Goal: Check status: Check status

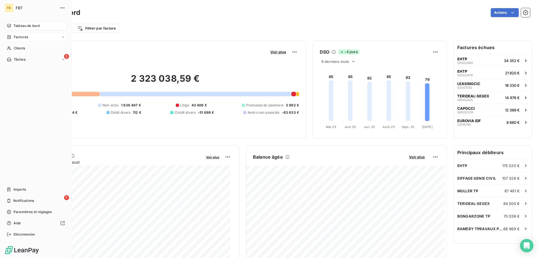
click at [25, 35] on span "Factures" at bounding box center [21, 37] width 14 height 5
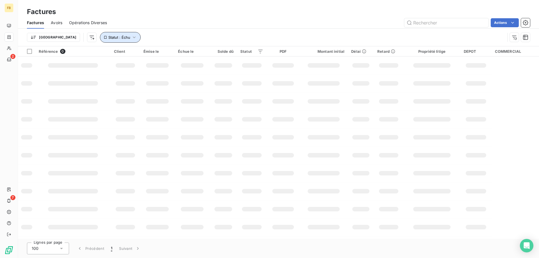
click at [131, 39] on icon "button" at bounding box center [134, 38] width 6 height 6
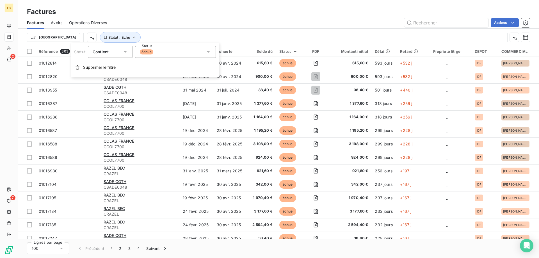
click at [154, 54] on div "échue" at bounding box center [175, 52] width 81 height 12
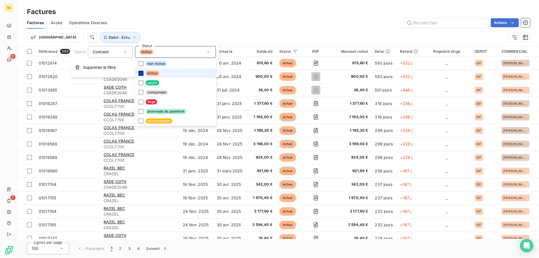
click at [141, 75] on icon at bounding box center [140, 73] width 3 height 3
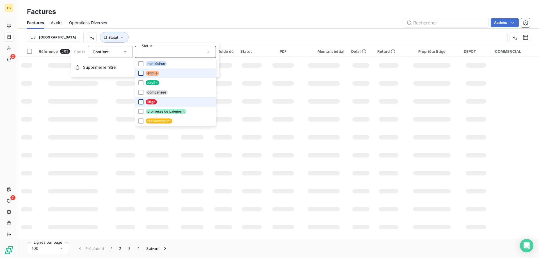
click at [141, 104] on div at bounding box center [140, 101] width 5 height 5
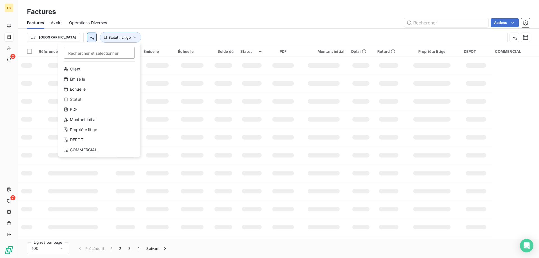
click at [64, 36] on html "FB 2 7 Factures Factures Avoirs Opérations Diverses Actions Trier Rechercher et…" at bounding box center [269, 129] width 539 height 258
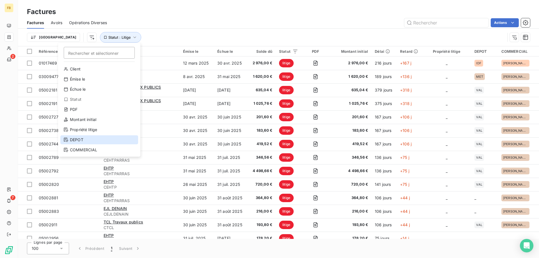
drag, startPoint x: 85, startPoint y: 139, endPoint x: 116, endPoint y: 101, distance: 49.2
click at [85, 138] on div "DEPOT" at bounding box center [99, 139] width 78 height 9
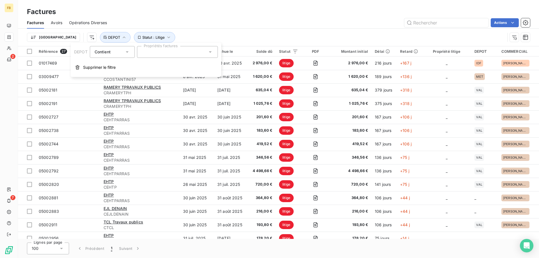
click at [171, 52] on div at bounding box center [177, 52] width 81 height 12
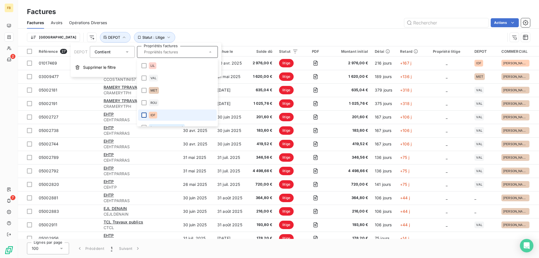
click at [143, 116] on div at bounding box center [143, 115] width 5 height 5
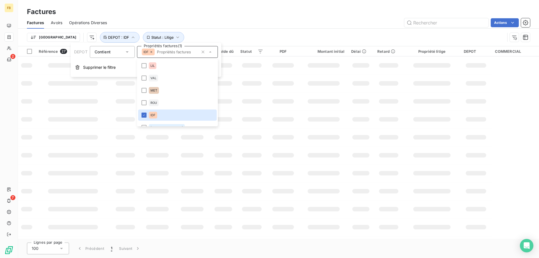
click at [182, 19] on div "Actions" at bounding box center [322, 22] width 416 height 9
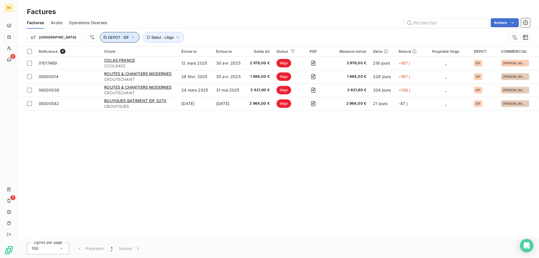
click at [100, 40] on button "DEPOT : IDF" at bounding box center [120, 37] width 40 height 11
click at [136, 30] on div "Trier Statut : Litige DEPOT : IDF" at bounding box center [278, 37] width 503 height 17
click at [151, 36] on span "Statut : Litige" at bounding box center [162, 37] width 22 height 4
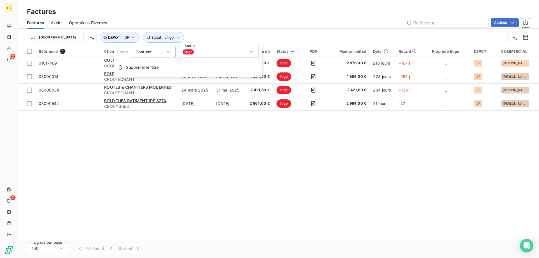
click at [212, 52] on div "litige" at bounding box center [218, 52] width 81 height 12
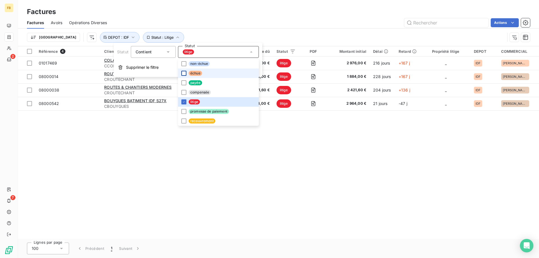
click at [183, 74] on div at bounding box center [183, 73] width 5 height 5
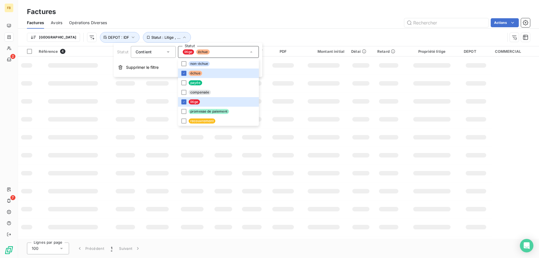
click at [193, 23] on div "Actions" at bounding box center [322, 22] width 416 height 9
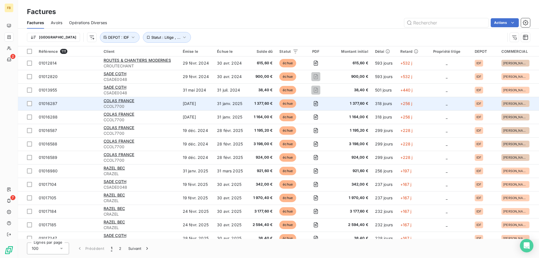
click at [248, 104] on td "1 377,60 €" at bounding box center [261, 103] width 29 height 13
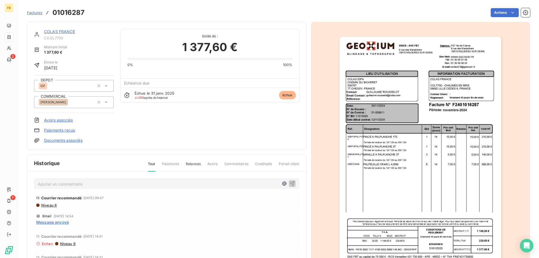
click at [205, 129] on div "COLAS FRANCE CCOL7700 Montant initial 1 377,60 € Émise le [DATE] DEPOT IDF COMM…" at bounding box center [166, 86] width 265 height 114
click at [180, 117] on div "COLAS FRANCE CCOL7700 Montant initial 1 377,60 € Émise le [DATE] DEPOT IDF COMM…" at bounding box center [166, 86] width 265 height 114
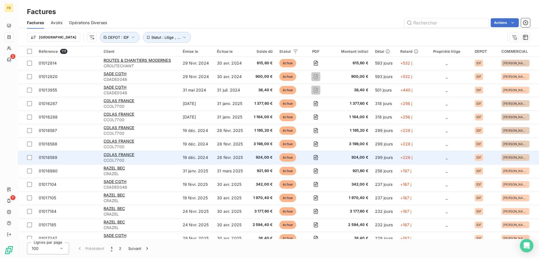
click at [246, 155] on td "28 févr. 2025" at bounding box center [230, 157] width 33 height 13
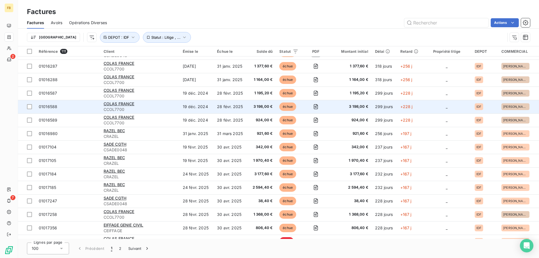
scroll to position [140, 0]
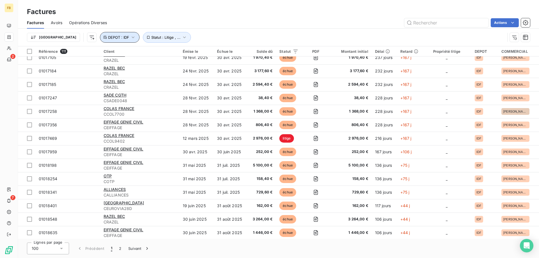
click at [100, 40] on button "DEPOT : IDF" at bounding box center [120, 37] width 40 height 11
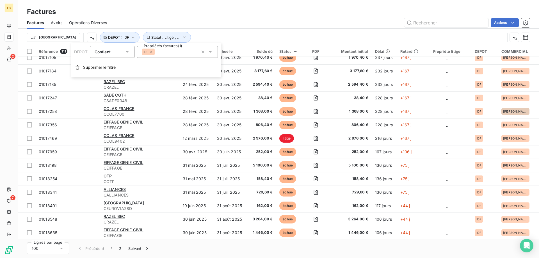
click at [152, 52] on icon at bounding box center [151, 51] width 3 height 3
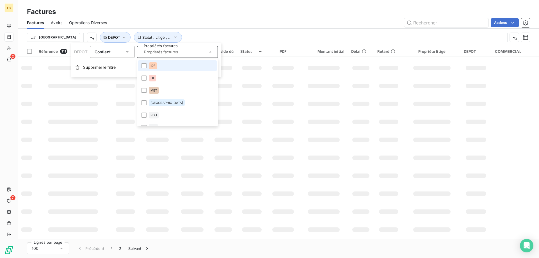
scroll to position [87, 0]
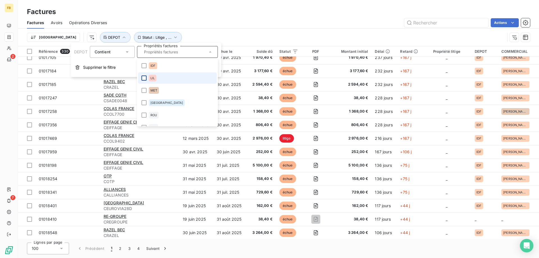
click at [144, 80] on div at bounding box center [143, 77] width 5 height 5
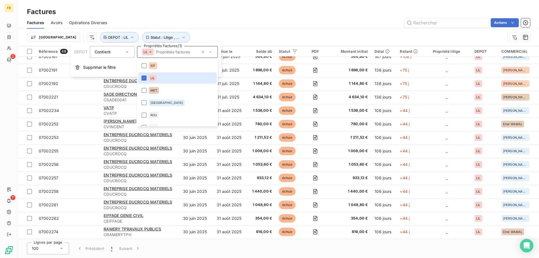
scroll to position [140, 0]
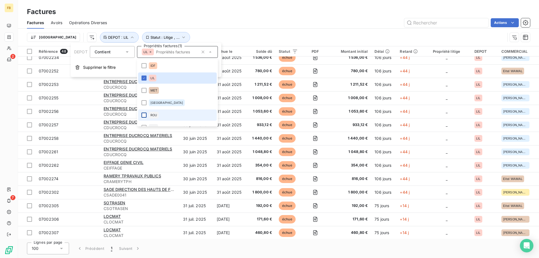
click at [144, 116] on div at bounding box center [143, 115] width 5 height 5
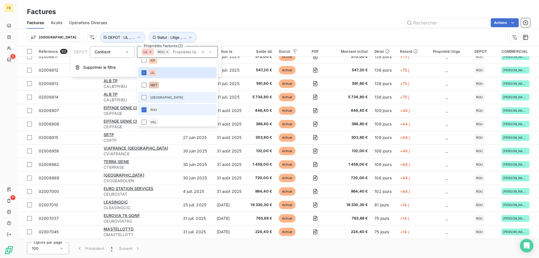
scroll to position [8, 0]
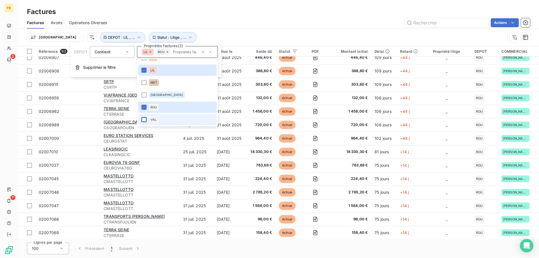
click at [143, 119] on div at bounding box center [143, 119] width 5 height 5
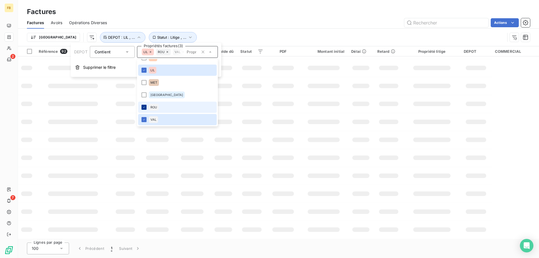
click at [144, 108] on icon at bounding box center [143, 107] width 3 height 3
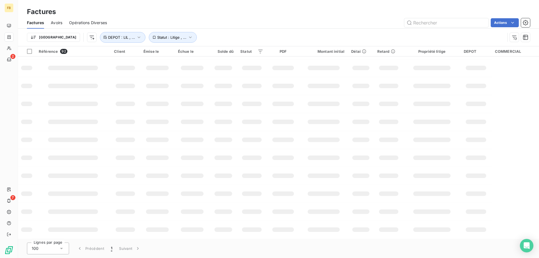
click at [248, 19] on div "Actions" at bounding box center [322, 22] width 416 height 9
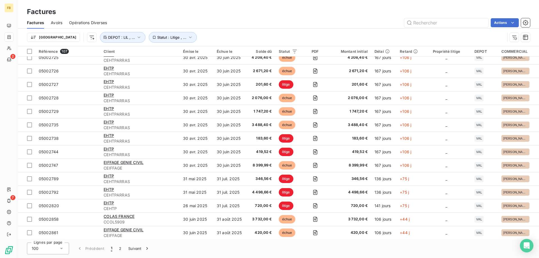
click at [214, 32] on div "Trier Statut : Litige , ... DEPOT : LIL , ..." at bounding box center [266, 37] width 478 height 11
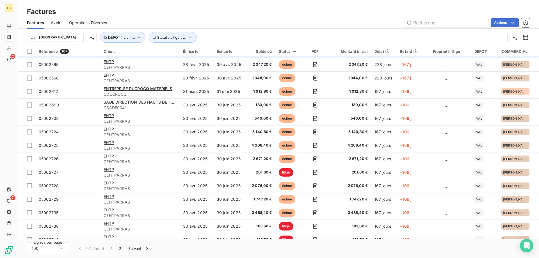
scroll to position [0, 0]
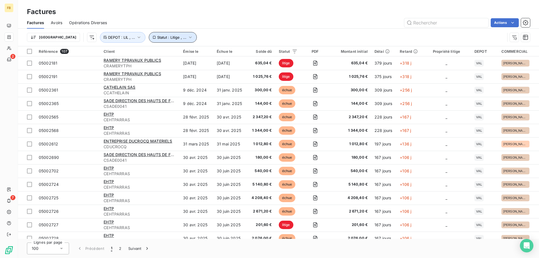
click at [157, 37] on span "Statut : Litige , ..." at bounding box center [171, 37] width 29 height 4
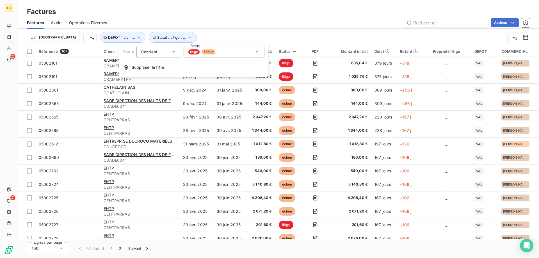
click at [214, 54] on div "litige échue" at bounding box center [201, 51] width 27 height 5
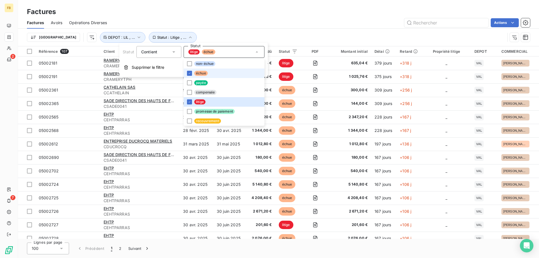
click at [189, 70] on li "échue" at bounding box center [224, 73] width 81 height 10
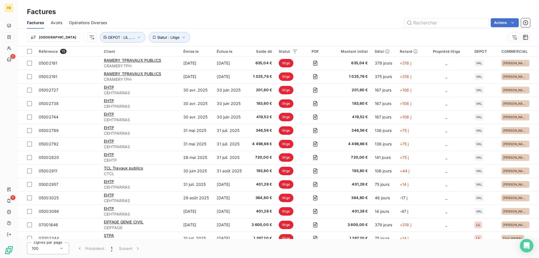
click at [209, 22] on div "Actions" at bounding box center [322, 22] width 416 height 9
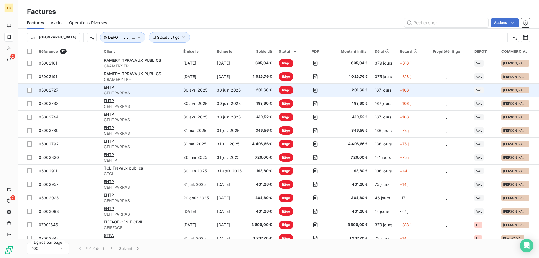
click at [199, 88] on td "30 avr. 2025" at bounding box center [197, 89] width 34 height 13
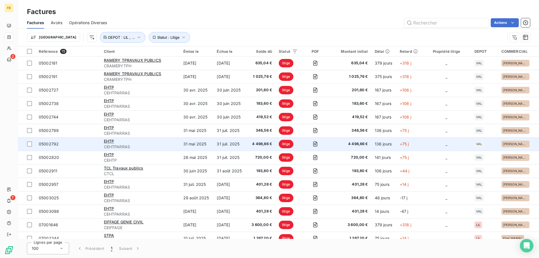
click at [215, 142] on td "31 juil. 2025" at bounding box center [229, 143] width 33 height 13
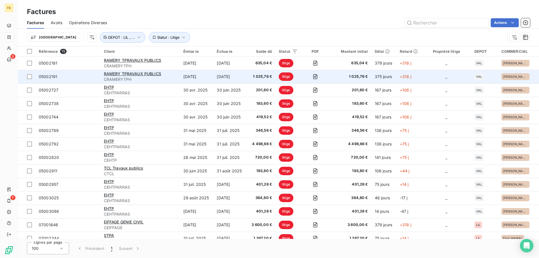
click at [193, 79] on td "[DATE]" at bounding box center [197, 76] width 34 height 13
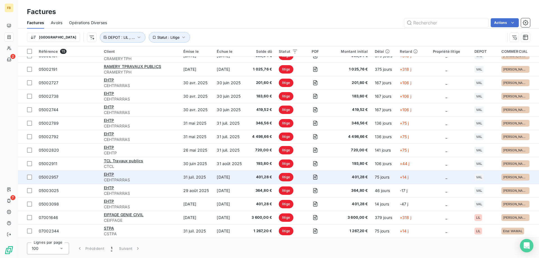
scroll to position [20, 0]
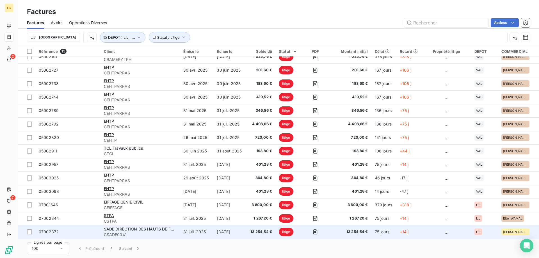
click at [193, 230] on td "31 juil. 2025" at bounding box center [197, 231] width 34 height 13
